Goal: Use online tool/utility

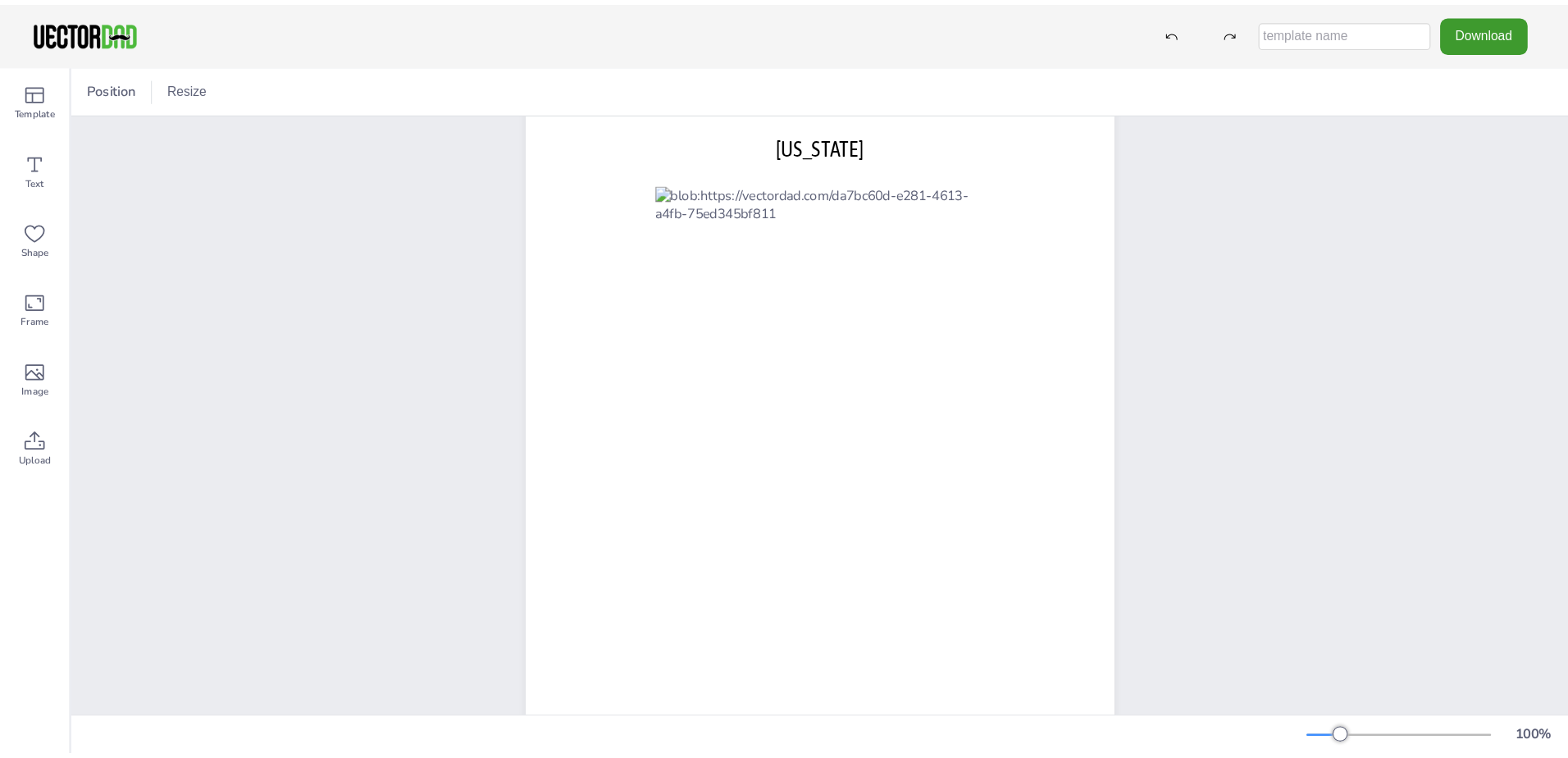
scroll to position [36, 0]
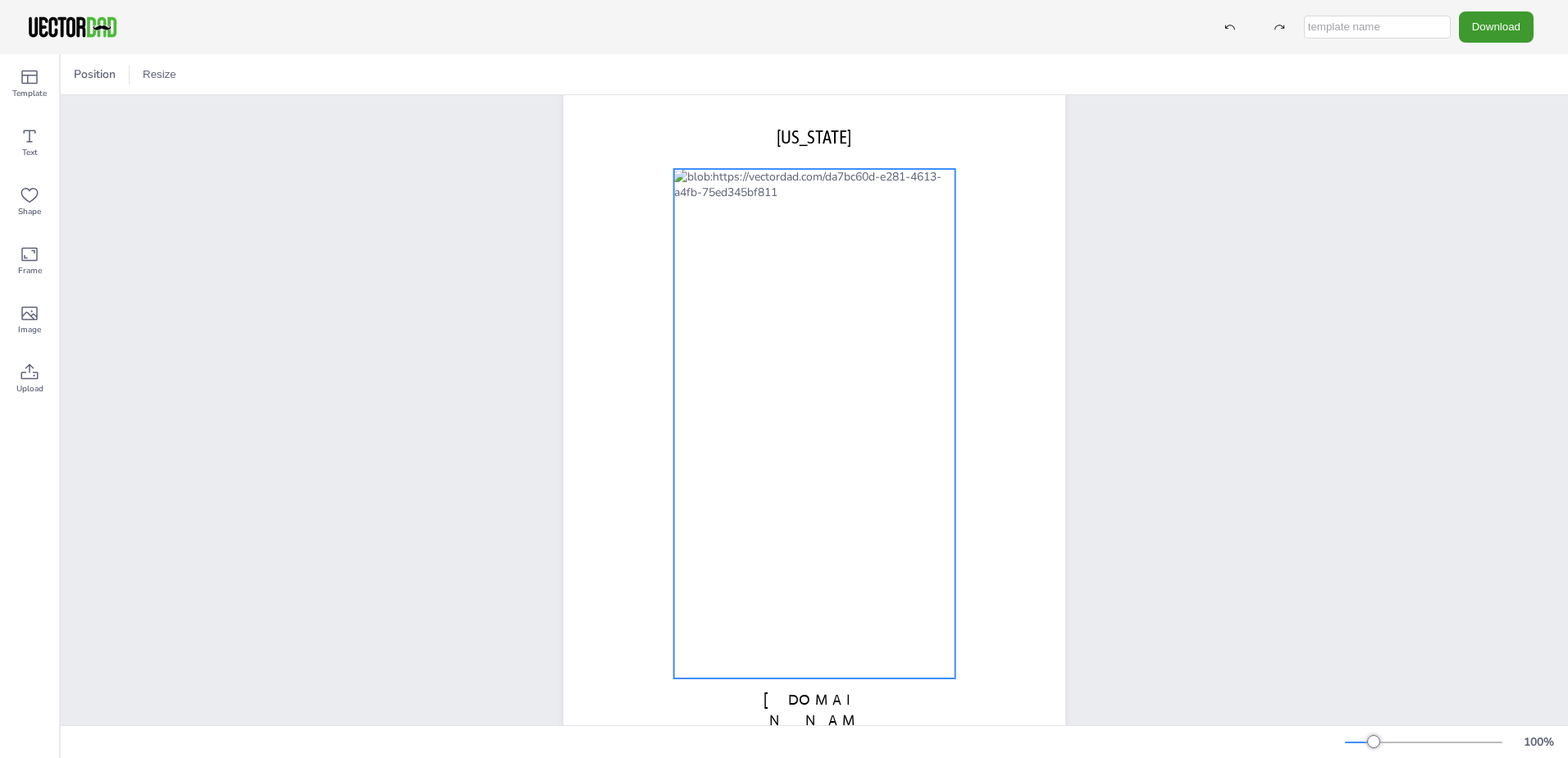
click at [879, 325] on div at bounding box center [815, 423] width 281 height 509
click at [112, 79] on div at bounding box center [106, 74] width 20 height 20
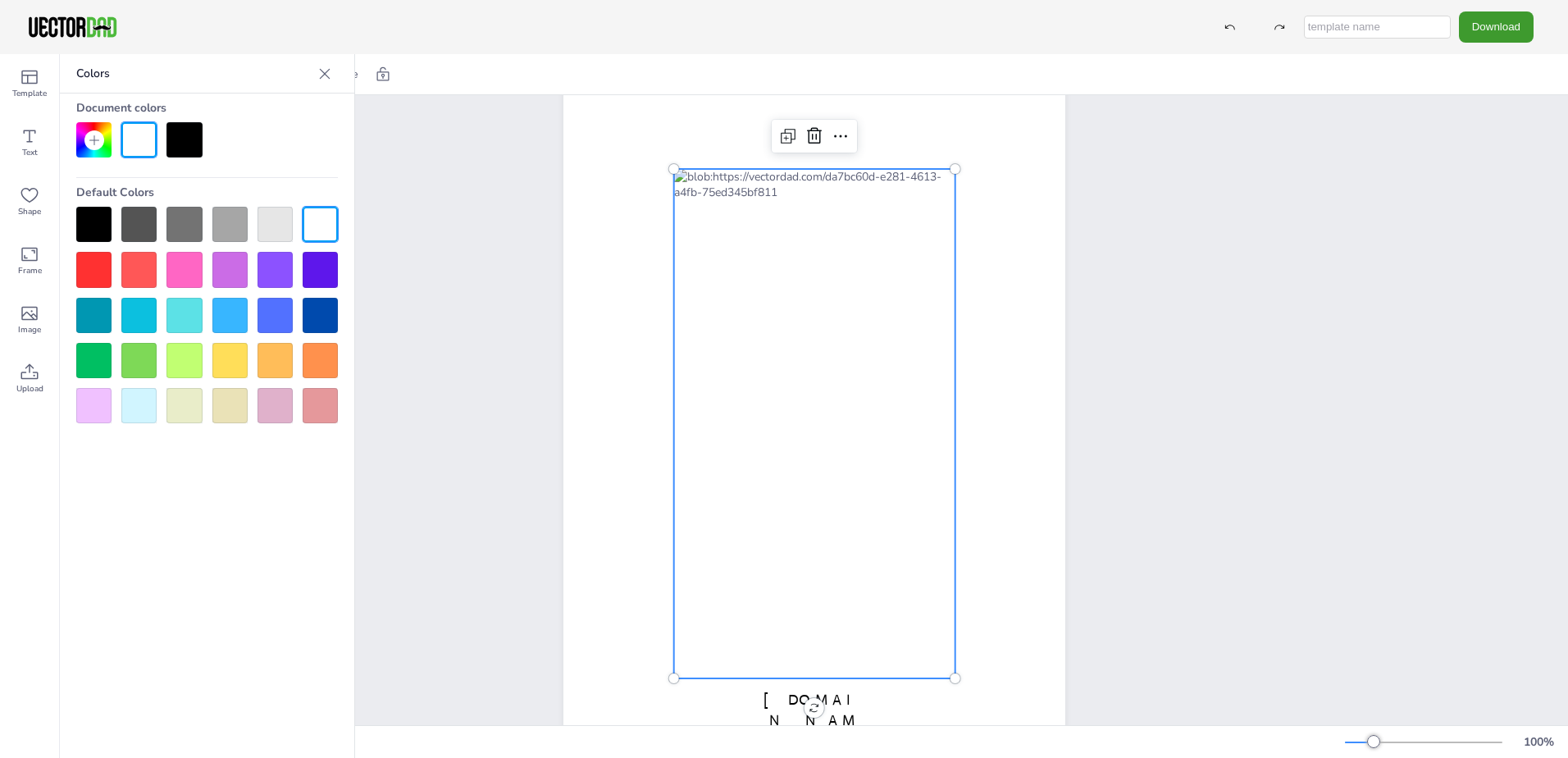
click at [228, 359] on div at bounding box center [230, 359] width 35 height 35
click at [307, 210] on div at bounding box center [320, 224] width 35 height 35
click at [97, 230] on div at bounding box center [93, 224] width 35 height 35
click at [325, 221] on div at bounding box center [320, 224] width 35 height 35
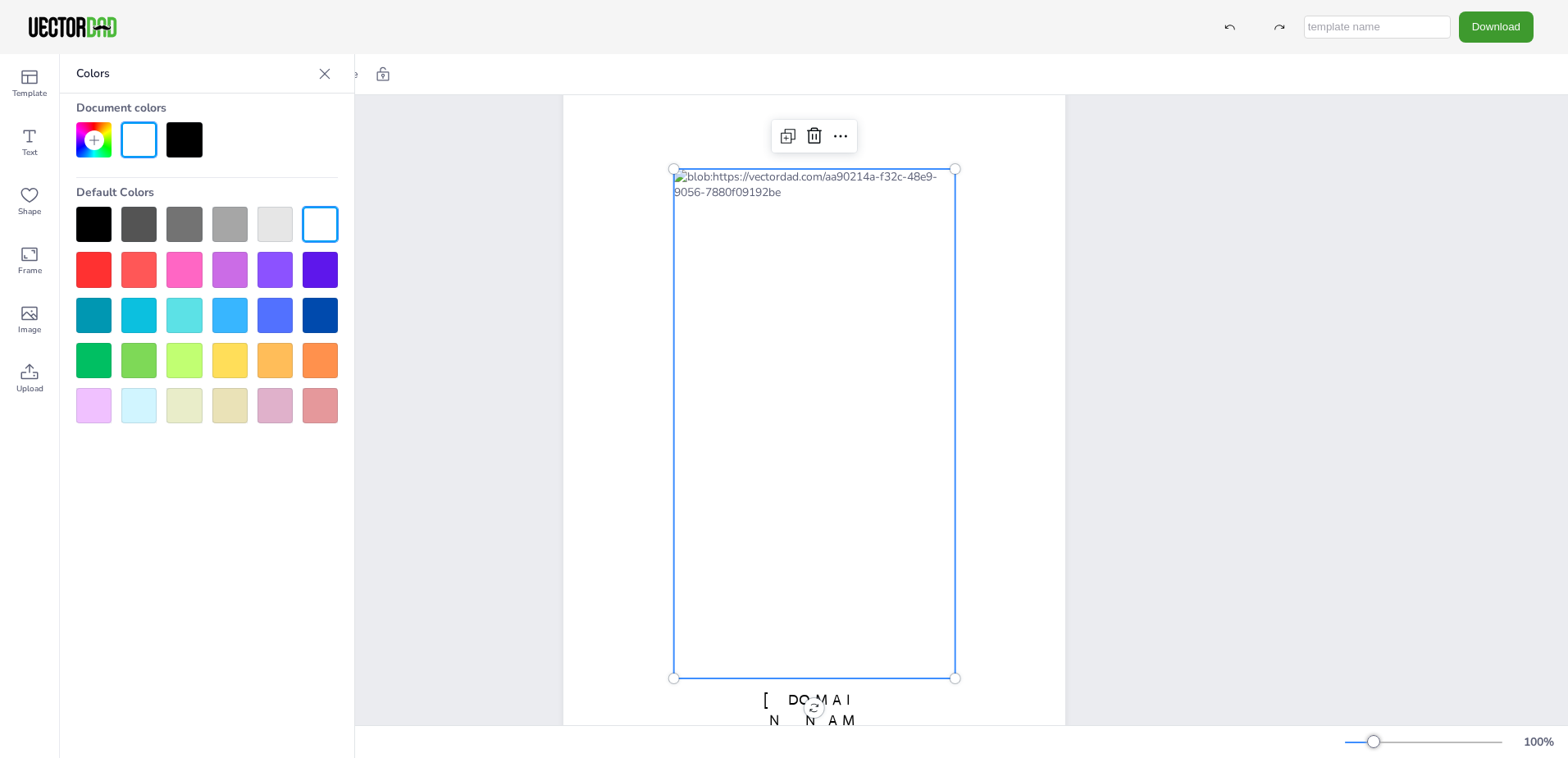
click at [328, 73] on icon at bounding box center [324, 73] width 16 height 16
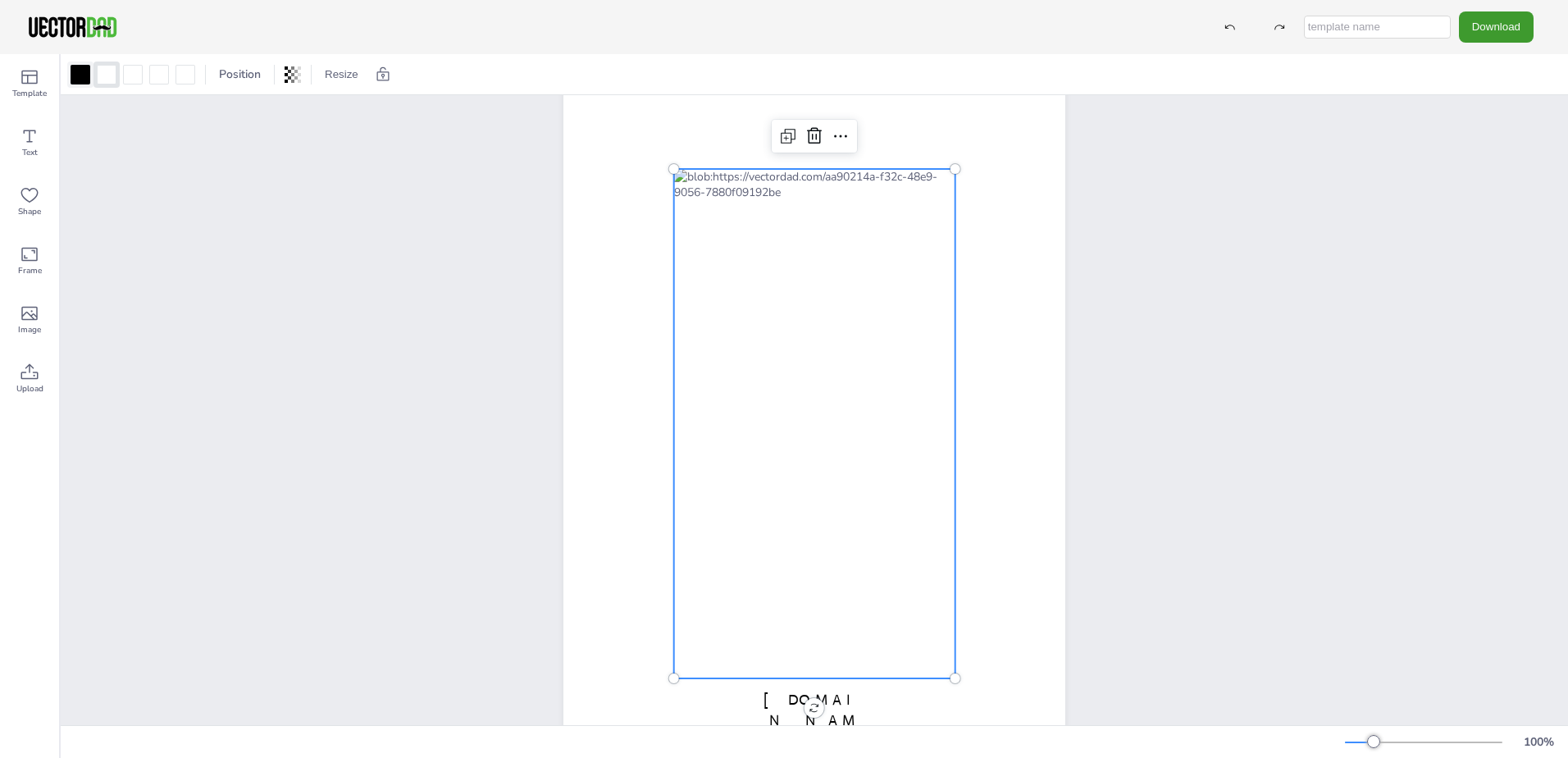
click at [85, 79] on div at bounding box center [80, 74] width 20 height 20
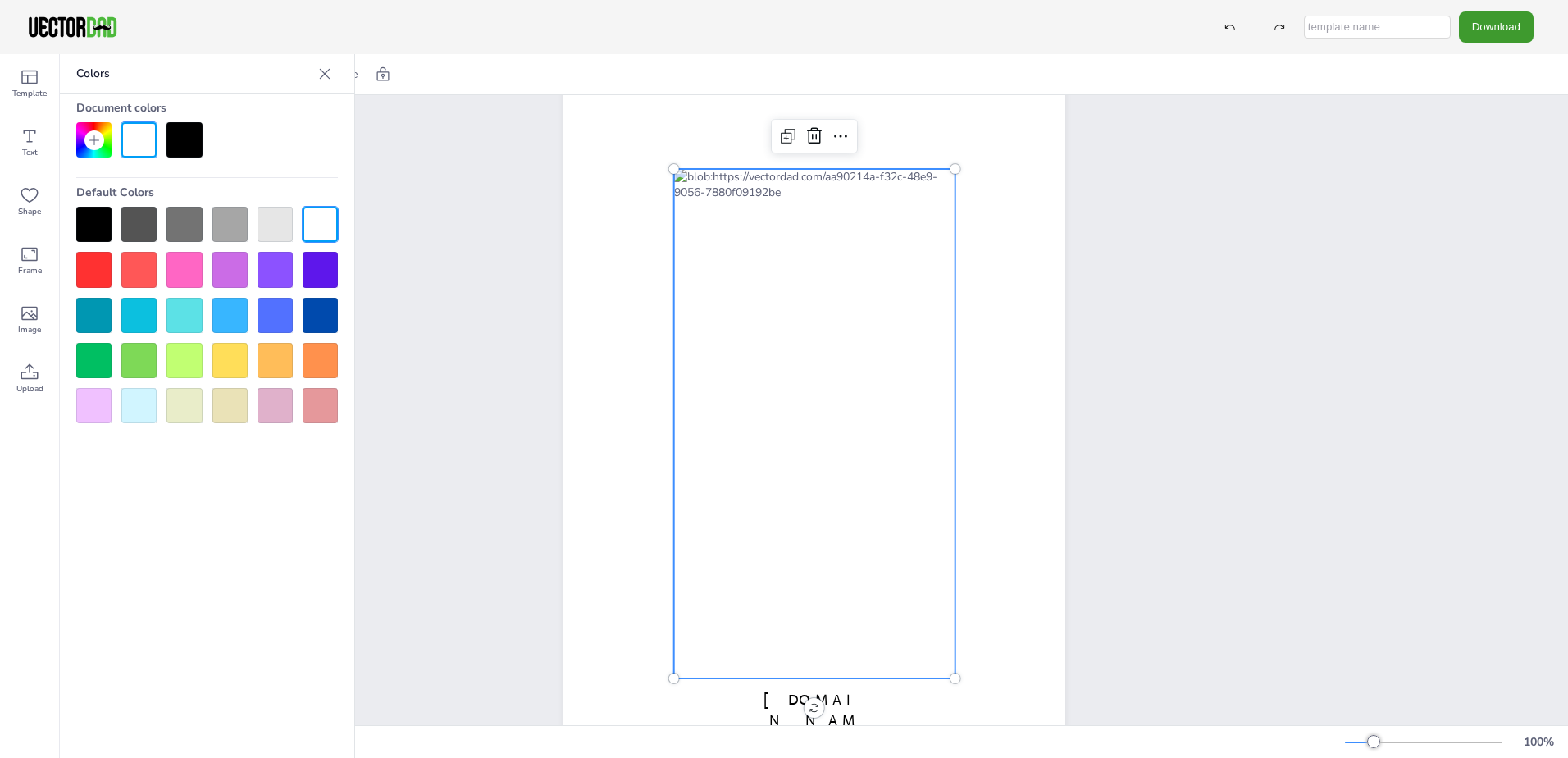
click at [279, 225] on div at bounding box center [275, 224] width 35 height 35
click at [93, 217] on div at bounding box center [93, 224] width 35 height 35
click at [1117, 314] on div "[DOMAIN_NAME] [US_STATE]" at bounding box center [815, 408] width 643 height 698
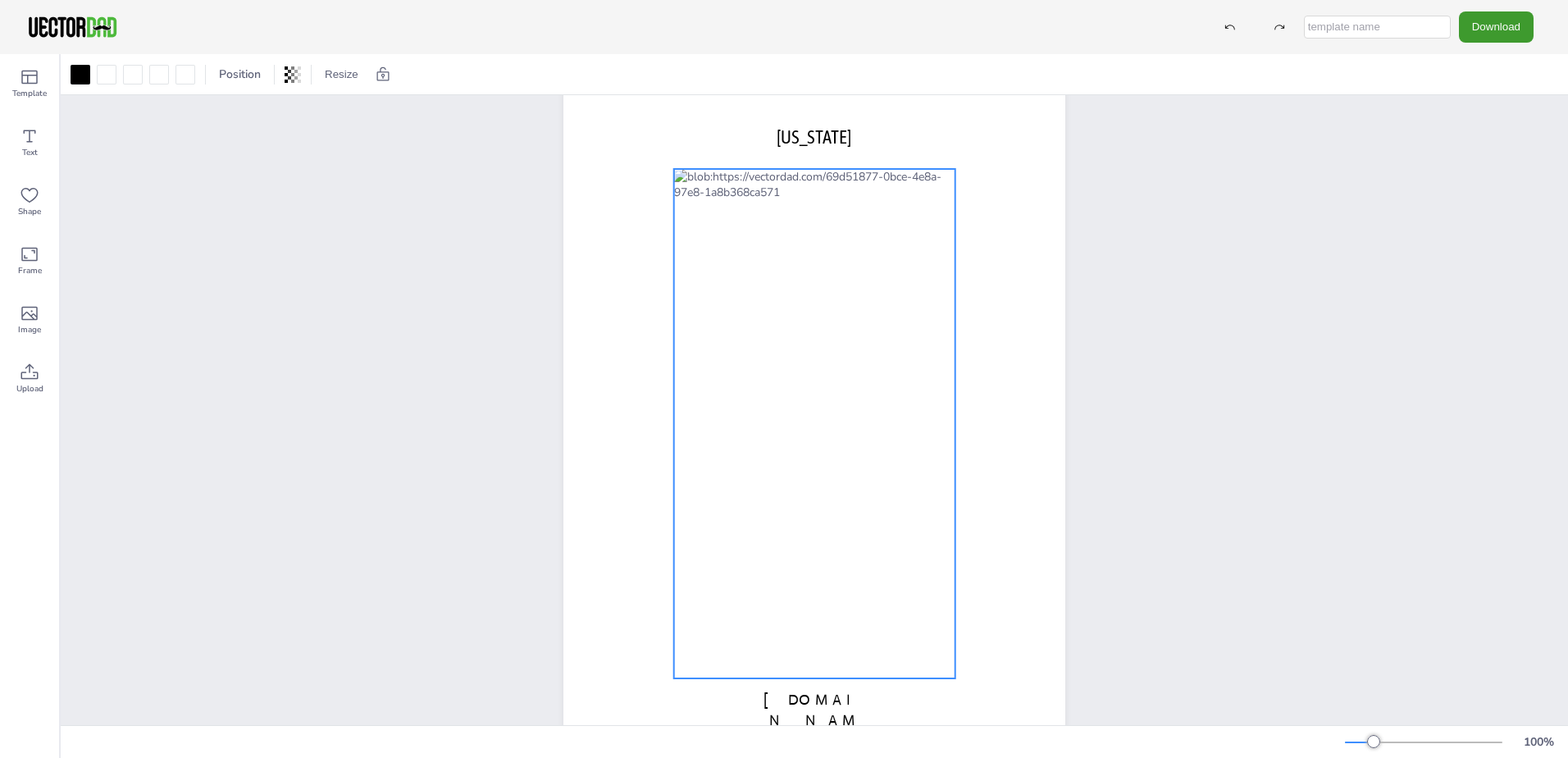
click at [881, 310] on div at bounding box center [815, 423] width 281 height 509
click at [1128, 325] on div "[DOMAIN_NAME] [US_STATE]" at bounding box center [815, 408] width 643 height 698
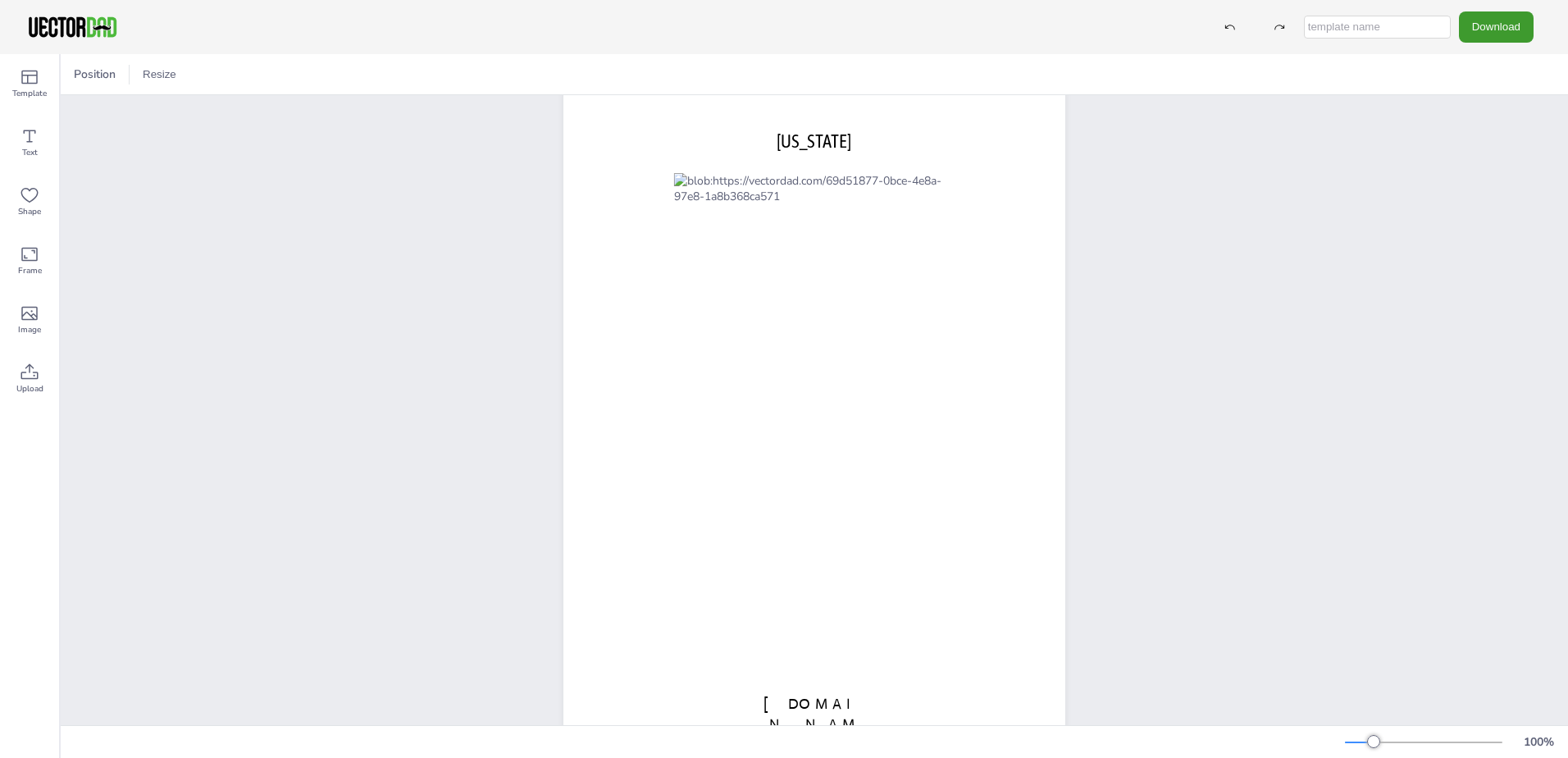
scroll to position [0, 0]
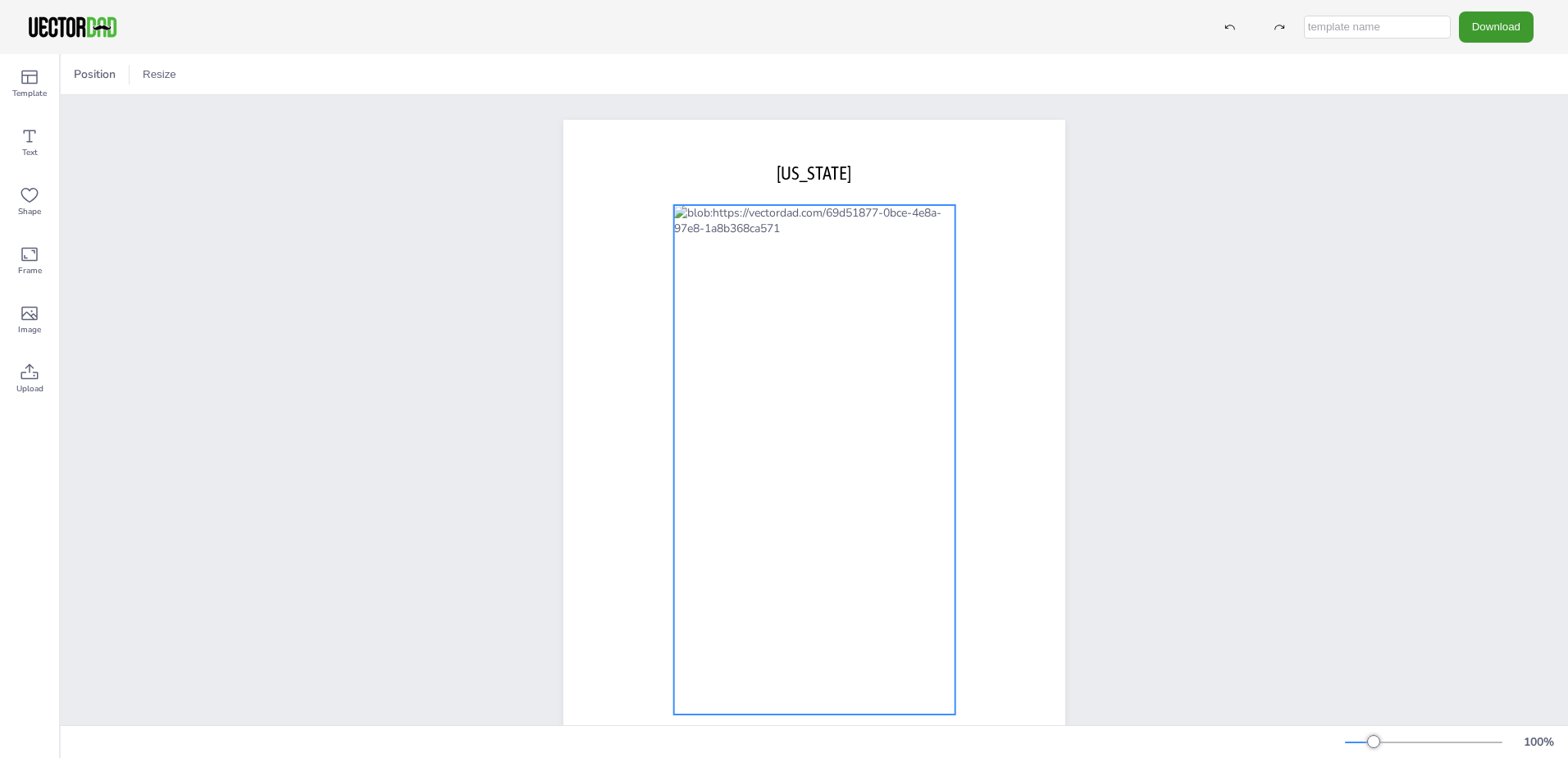
click at [846, 312] on div at bounding box center [815, 460] width 281 height 509
click at [840, 174] on icon at bounding box center [840, 172] width 20 height 20
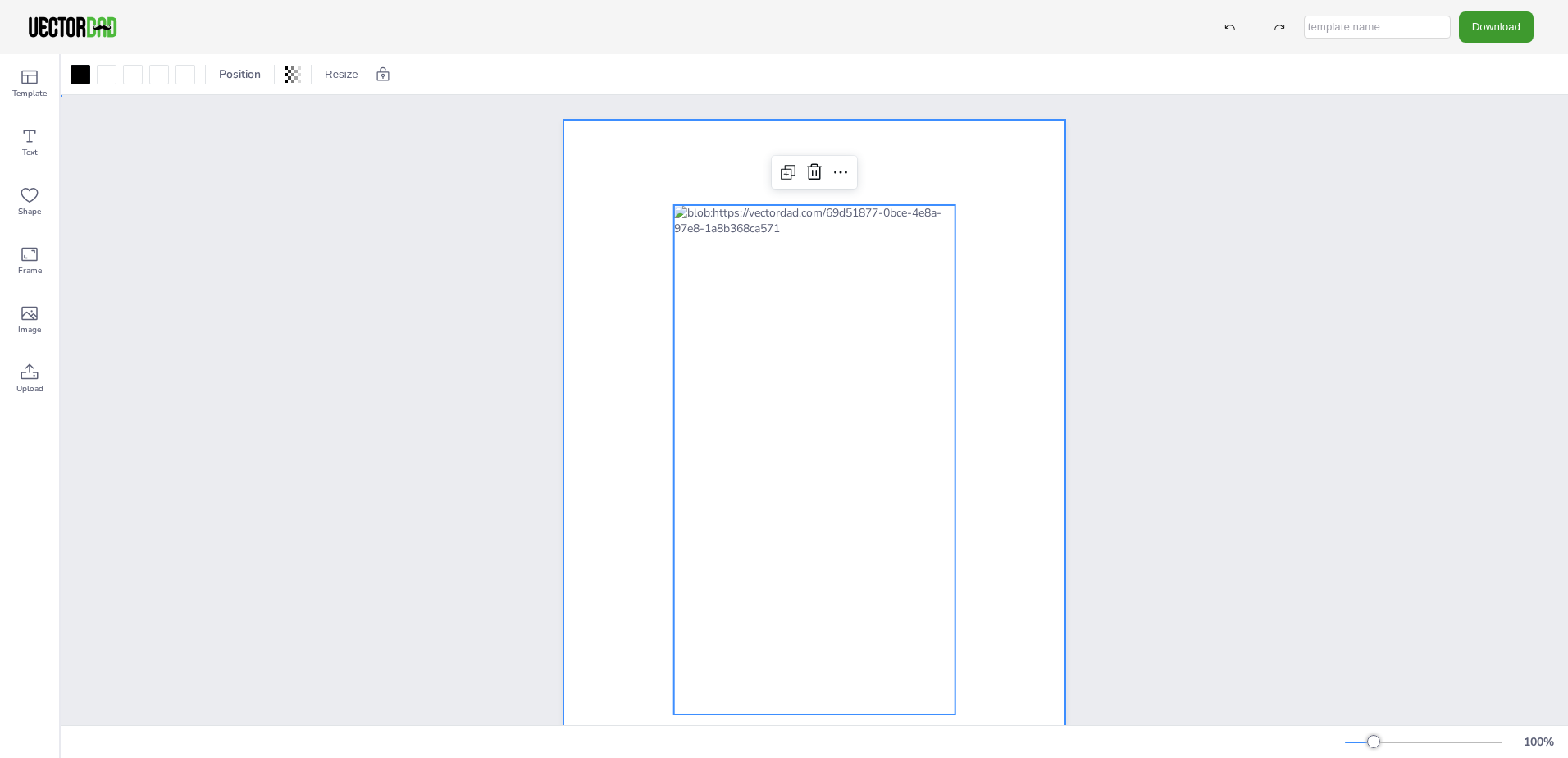
click at [1021, 570] on div at bounding box center [815, 444] width 502 height 648
click at [904, 307] on div at bounding box center [815, 460] width 281 height 509
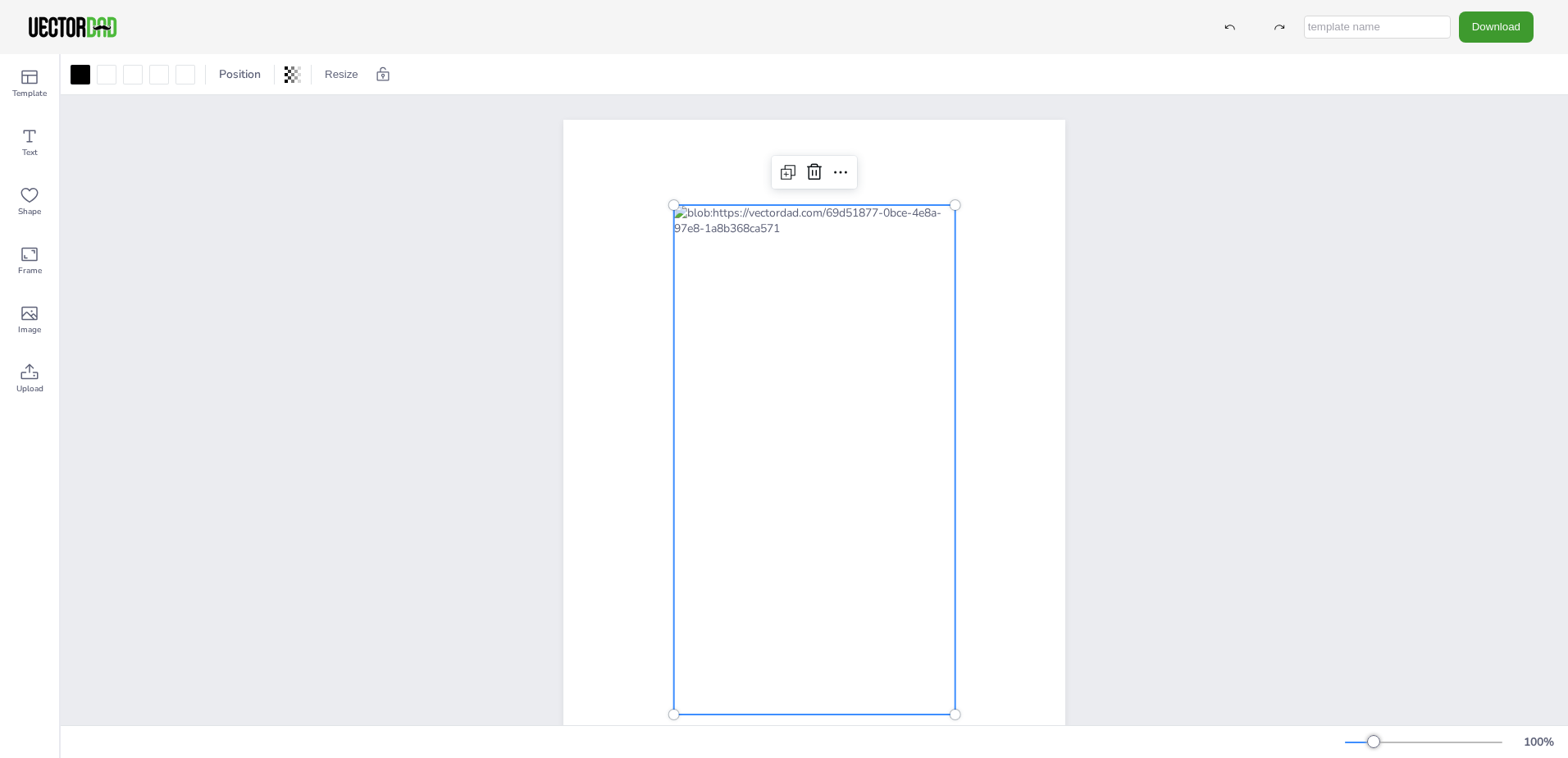
click at [904, 307] on div at bounding box center [815, 460] width 281 height 509
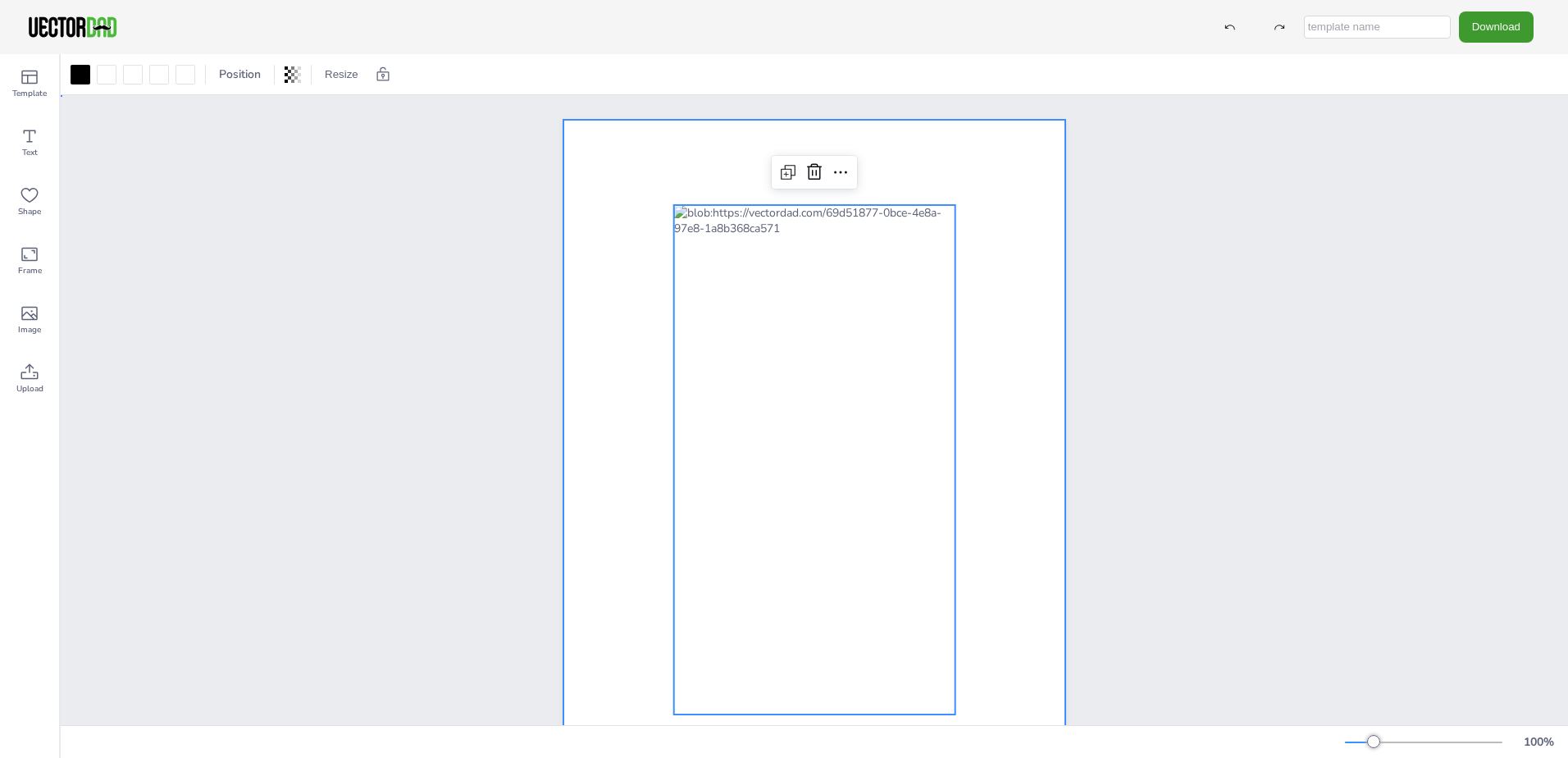
click at [1044, 249] on div at bounding box center [815, 444] width 502 height 648
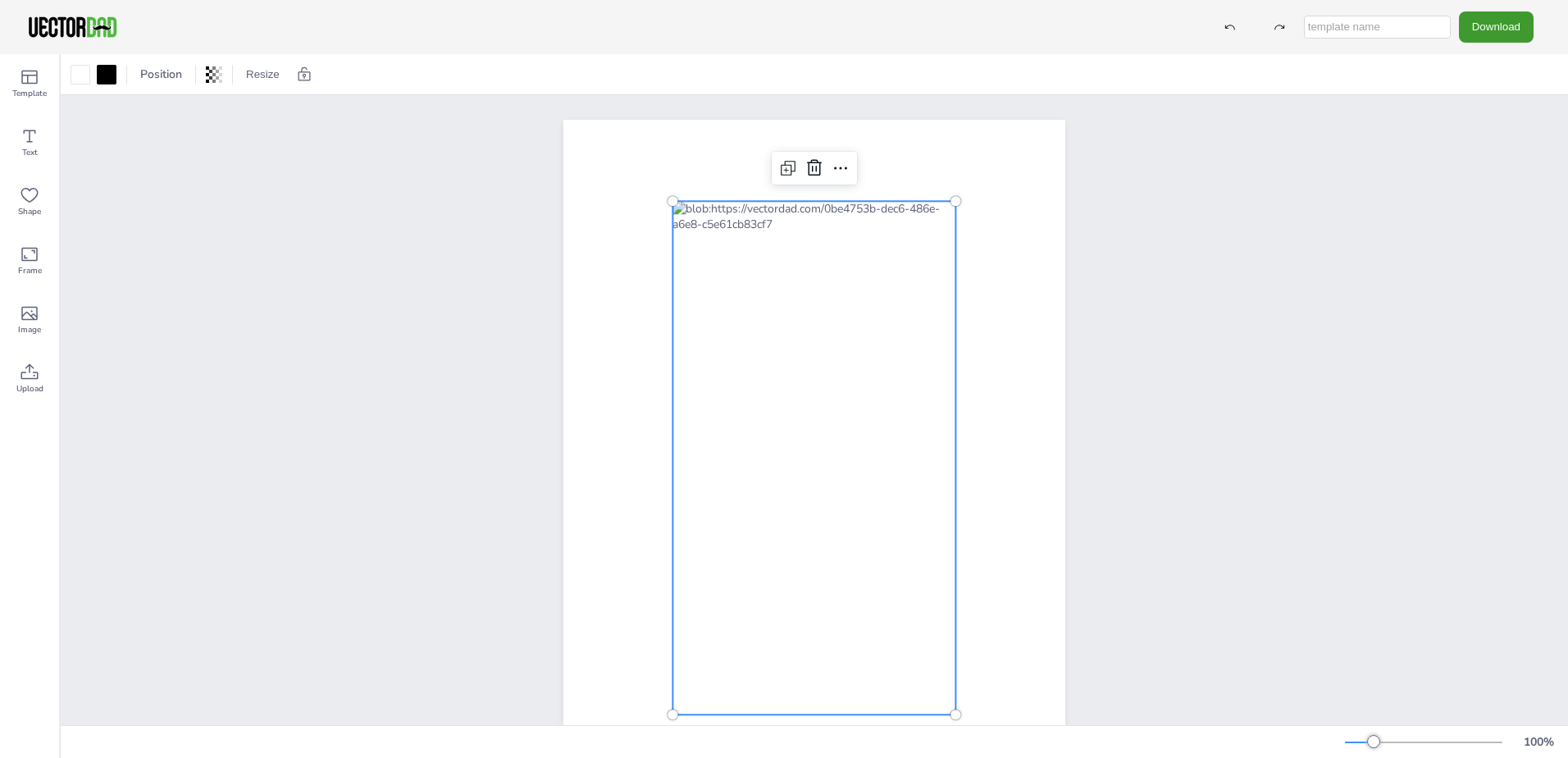
click at [829, 380] on div at bounding box center [814, 458] width 283 height 513
